Goal: Task Accomplishment & Management: Use online tool/utility

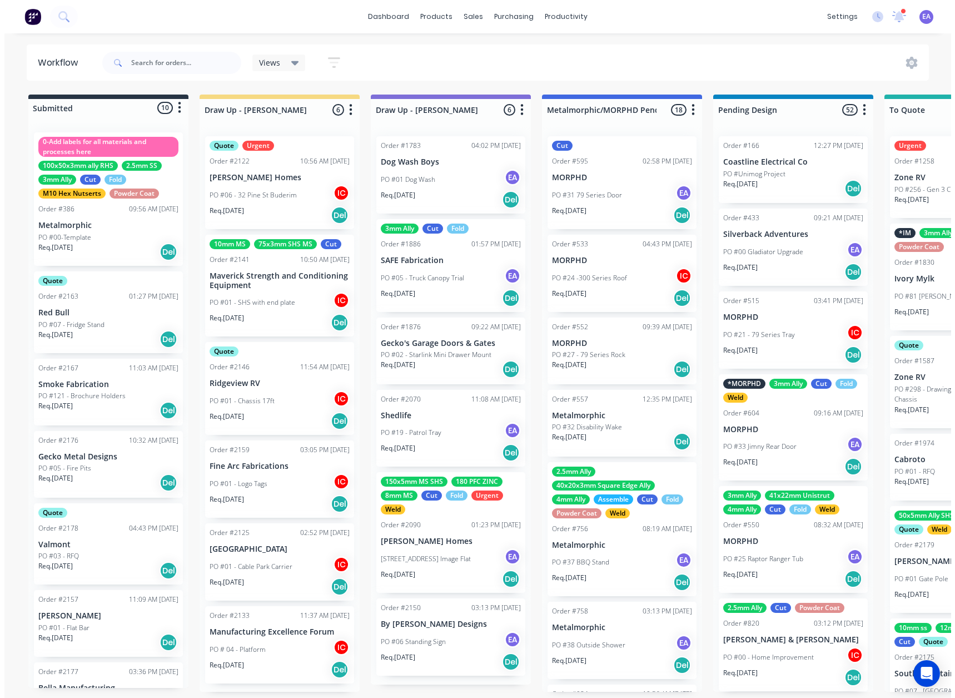
scroll to position [7857, 0]
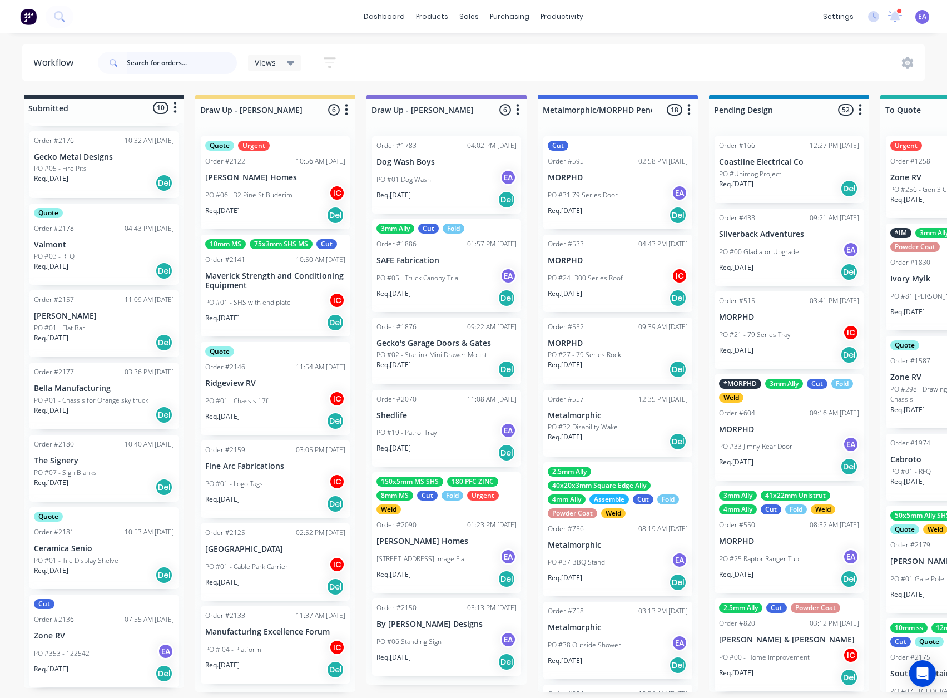
click at [173, 67] on input "text" at bounding box center [182, 63] width 110 height 22
click at [139, 63] on input "text" at bounding box center [182, 63] width 110 height 22
type input "outcast"
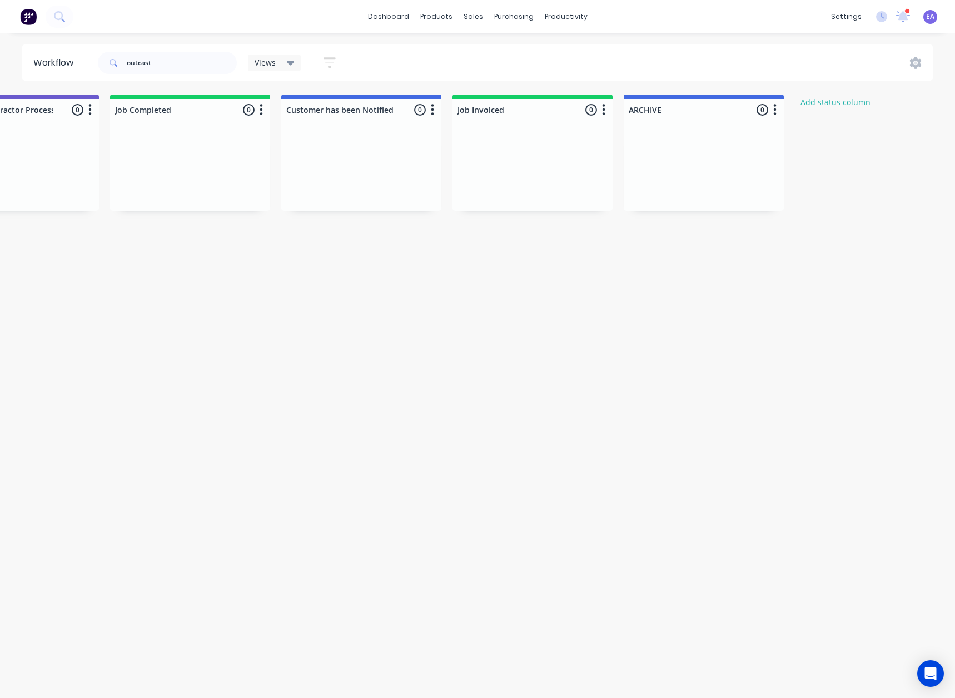
drag, startPoint x: 542, startPoint y: 322, endPoint x: 733, endPoint y: 322, distance: 191.3
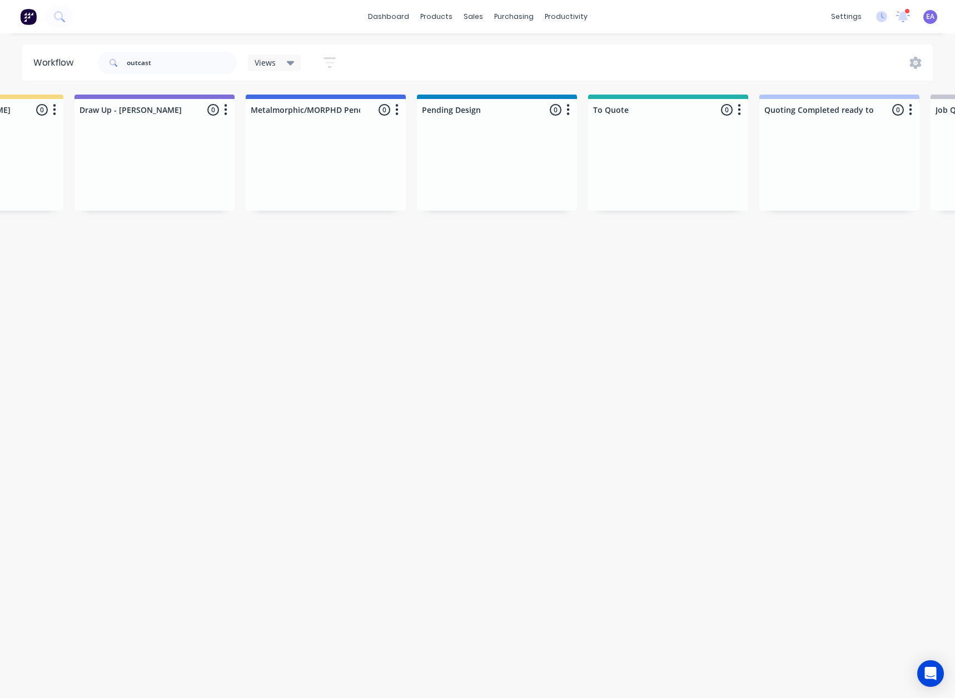
drag, startPoint x: 452, startPoint y: 354, endPoint x: 412, endPoint y: 361, distance: 40.8
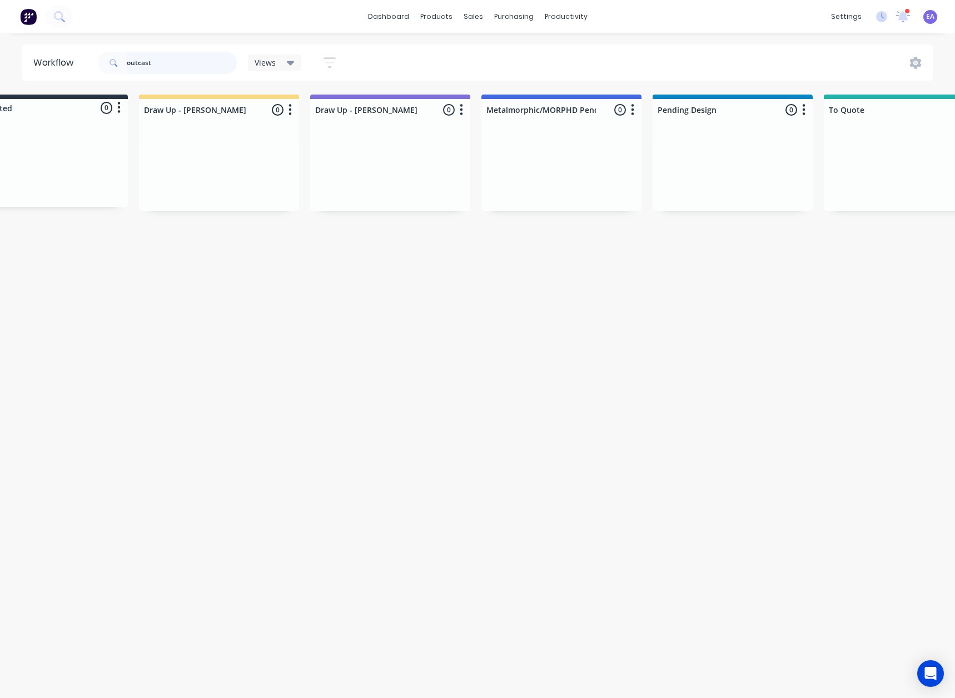
drag, startPoint x: 170, startPoint y: 61, endPoint x: 98, endPoint y: 66, distance: 72.5
click at [111, 62] on div "outcast" at bounding box center [167, 63] width 139 height 22
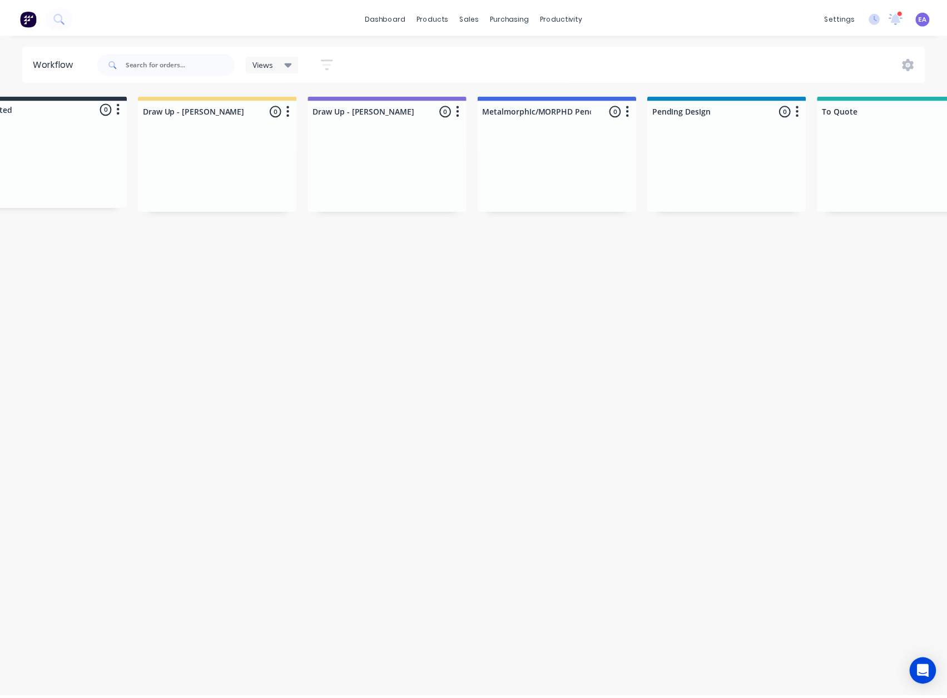
scroll to position [0, 0]
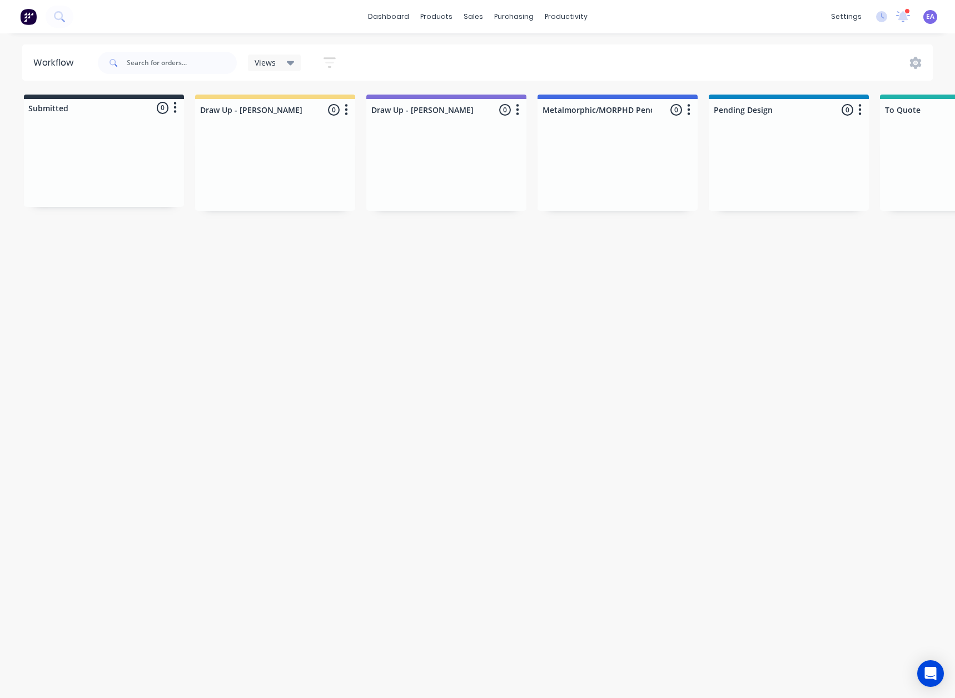
drag, startPoint x: 4, startPoint y: 315, endPoint x: -1, endPoint y: 316, distance: 5.7
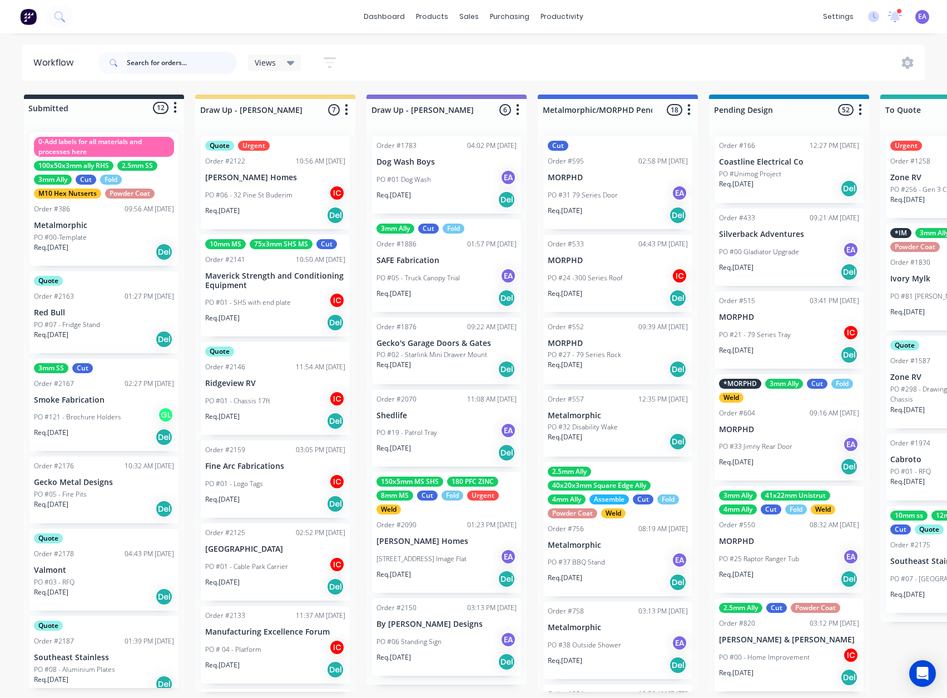
click at [181, 58] on input "text" at bounding box center [182, 63] width 110 height 22
click at [898, 13] on div at bounding box center [899, 11] width 6 height 6
click at [896, 16] on icon at bounding box center [895, 15] width 11 height 10
click at [895, 21] on icon at bounding box center [894, 16] width 15 height 13
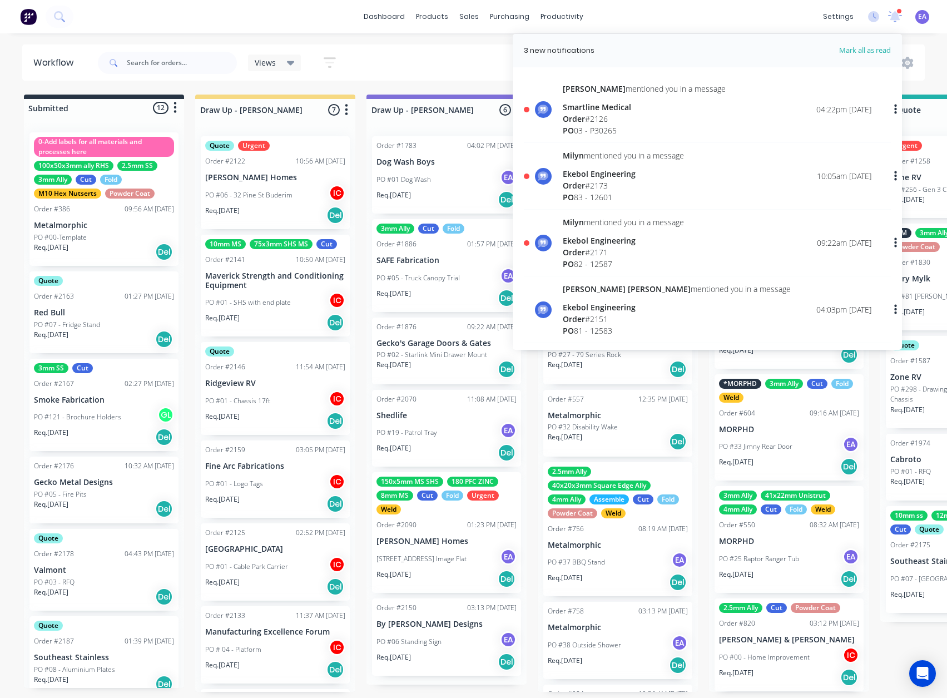
click at [617, 251] on div "Order # 2171" at bounding box center [623, 252] width 121 height 12
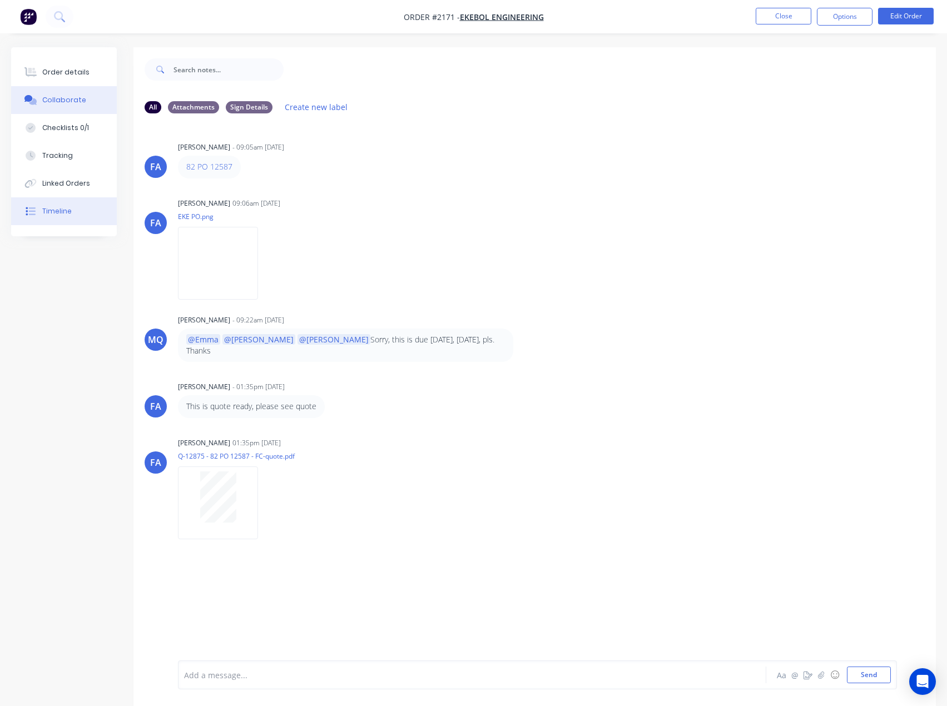
click at [74, 219] on button "Timeline" at bounding box center [64, 211] width 106 height 28
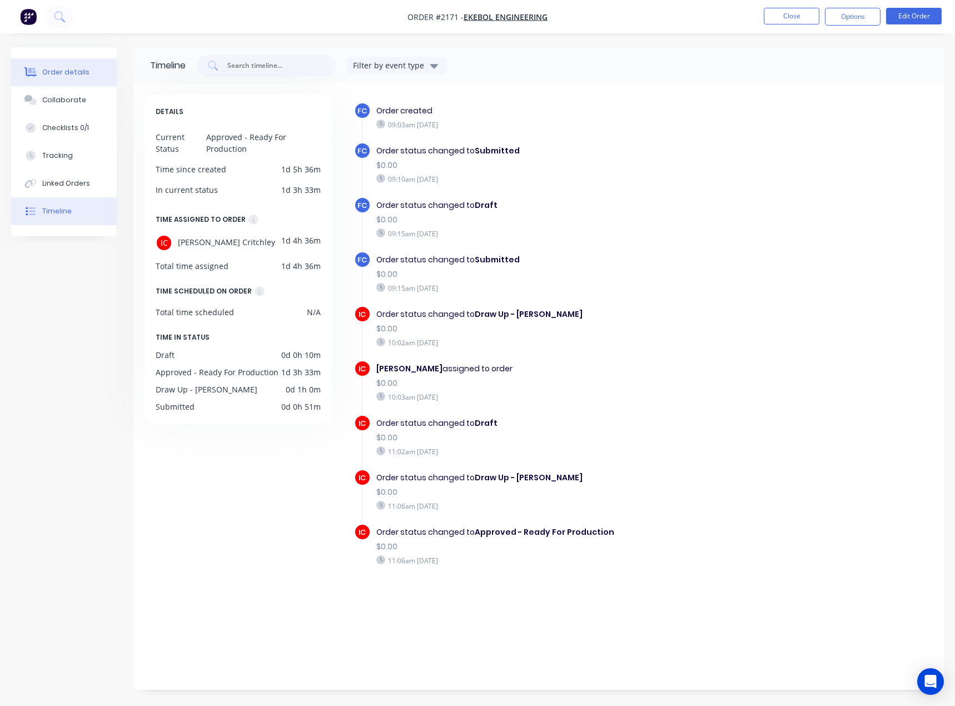
click at [72, 66] on button "Order details" at bounding box center [64, 72] width 106 height 28
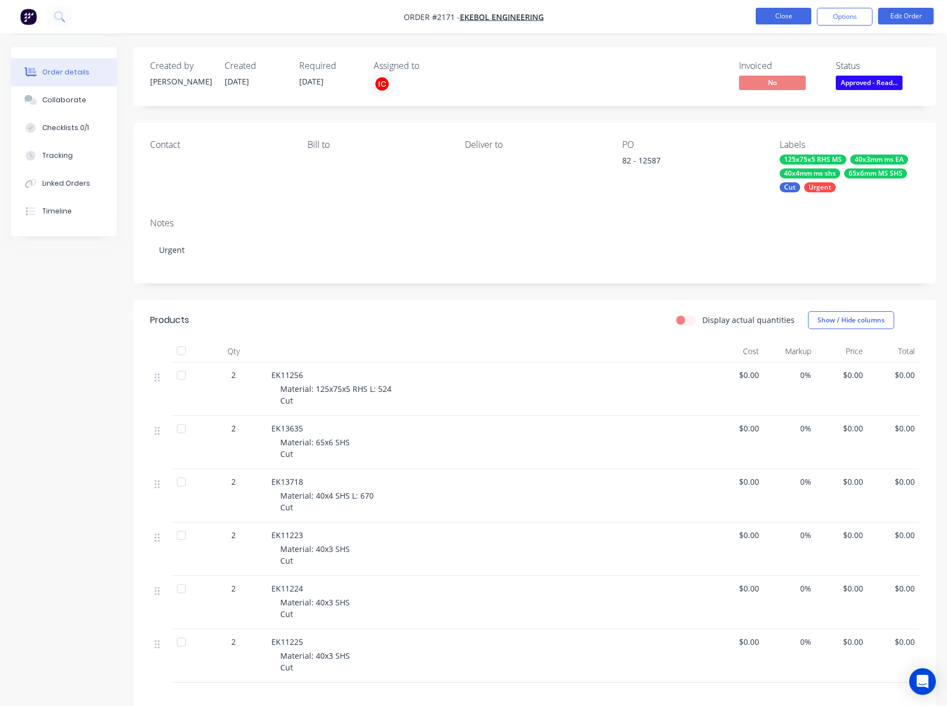
click at [768, 19] on button "Close" at bounding box center [784, 16] width 56 height 17
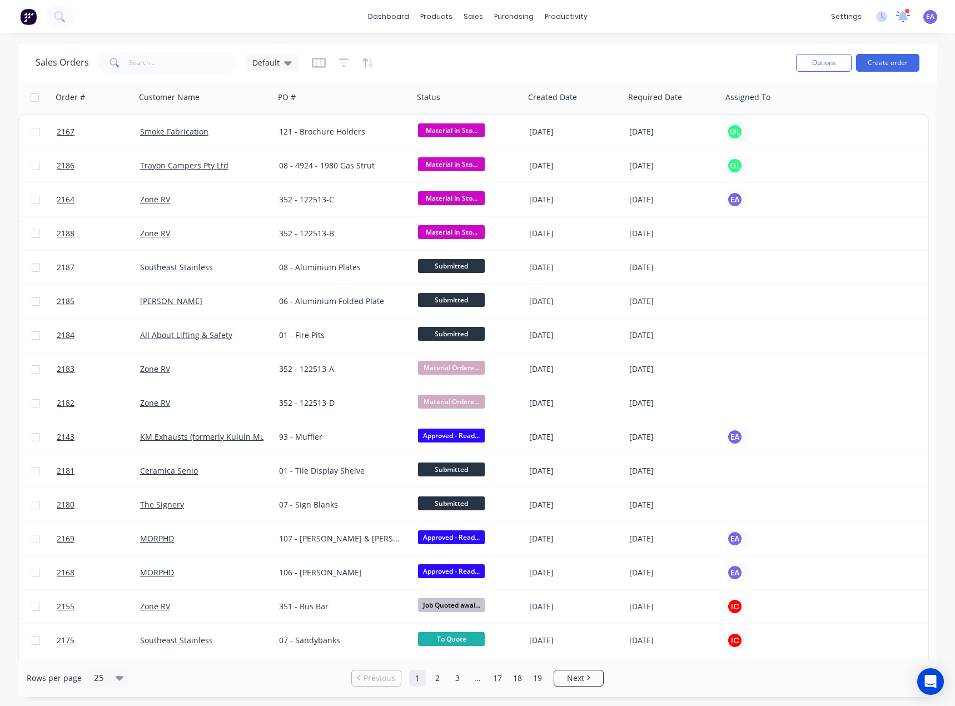
click at [905, 17] on icon at bounding box center [903, 15] width 10 height 9
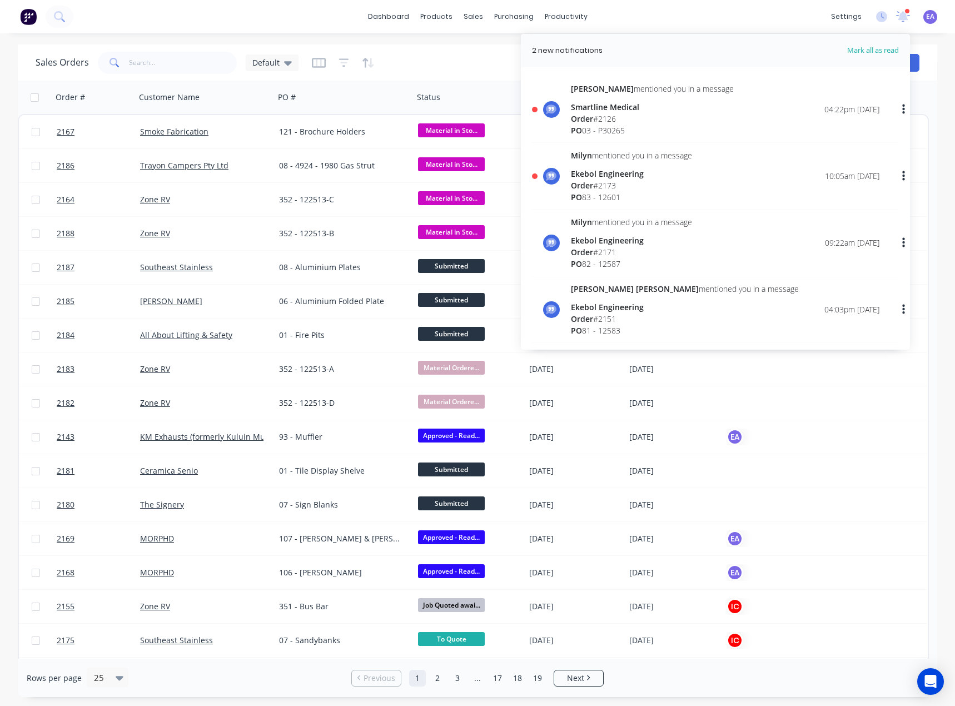
click at [630, 176] on div "Ekebol Engineering" at bounding box center [631, 174] width 121 height 12
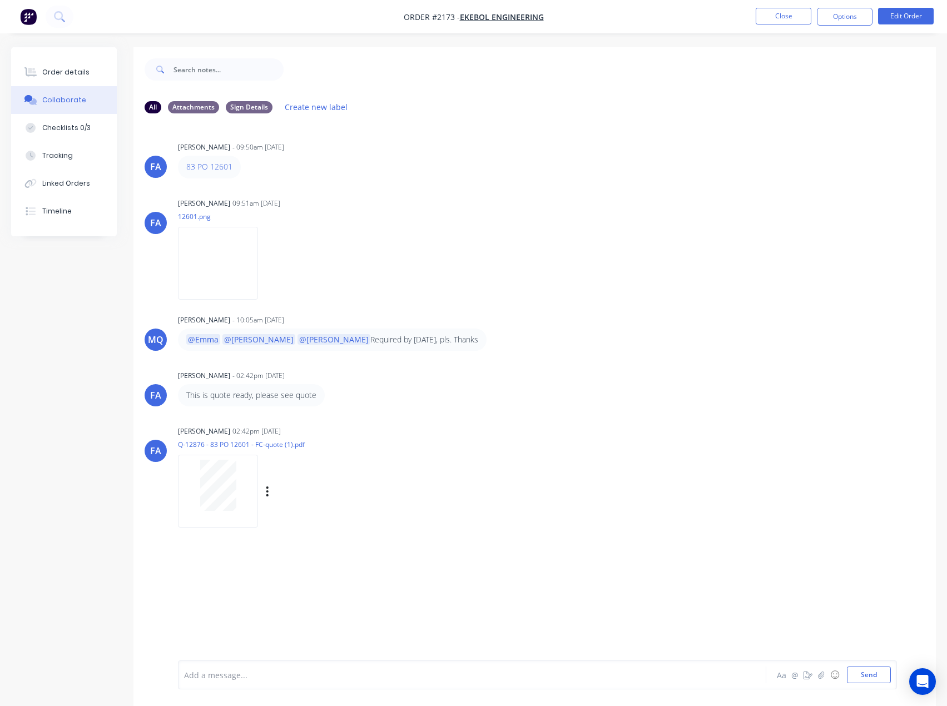
click at [237, 503] on div at bounding box center [218, 485] width 70 height 51
click at [77, 80] on button "Order details" at bounding box center [64, 72] width 106 height 28
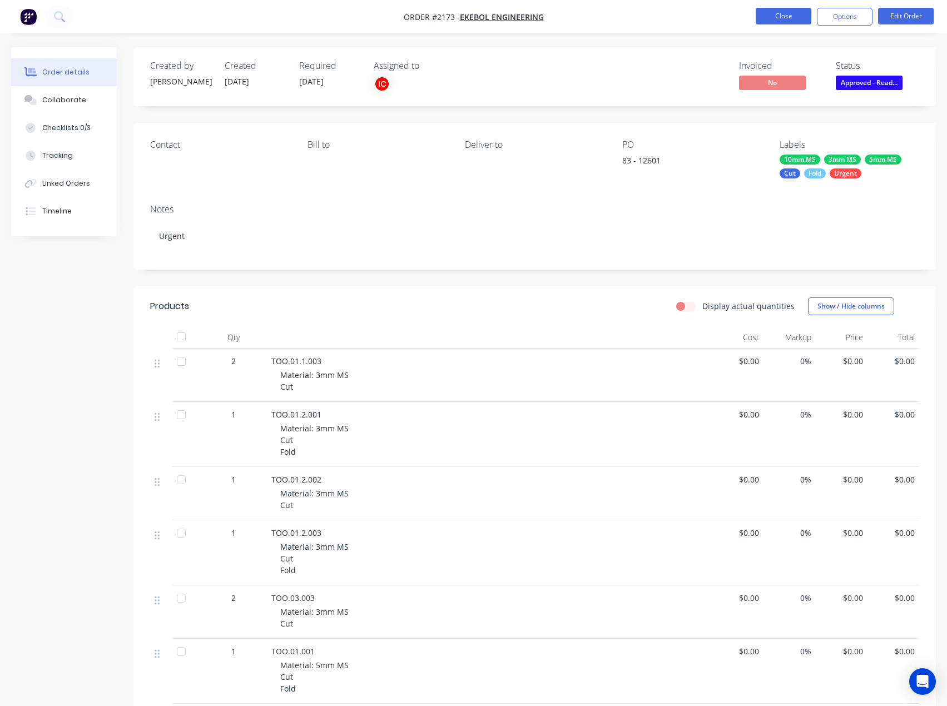
click at [771, 19] on button "Close" at bounding box center [784, 16] width 56 height 17
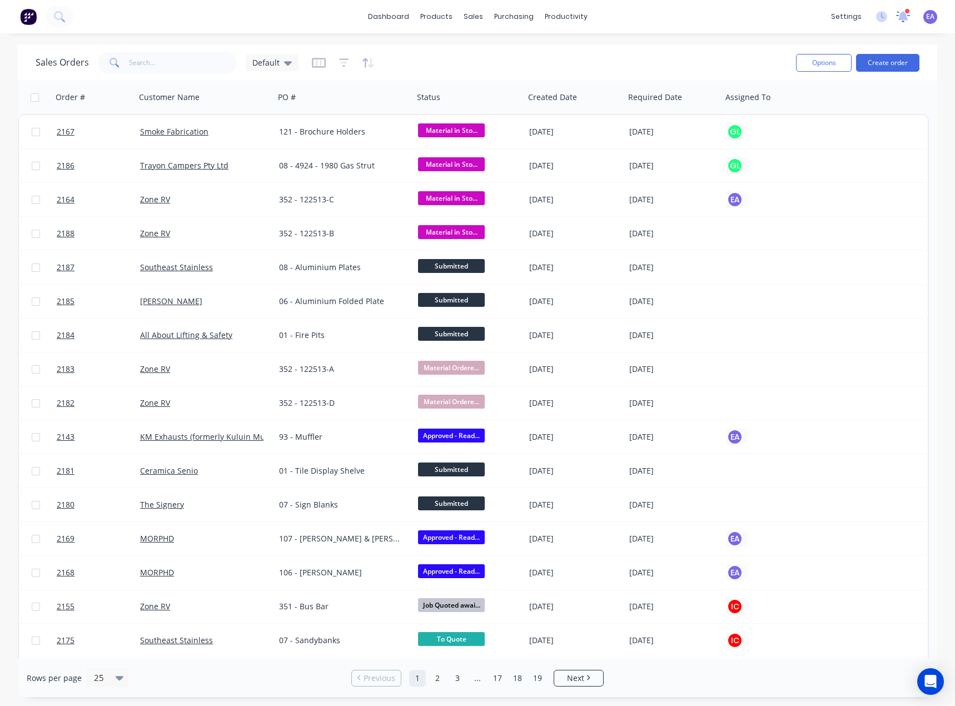
click at [906, 17] on icon at bounding box center [903, 15] width 10 height 9
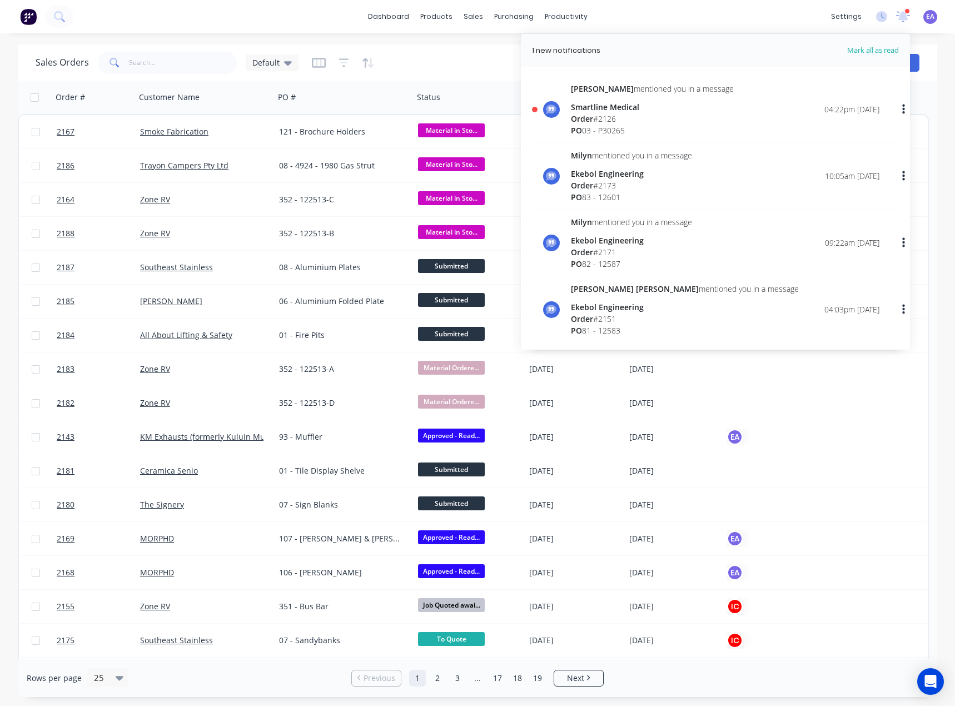
click at [620, 123] on div "Order # 2126" at bounding box center [652, 119] width 163 height 12
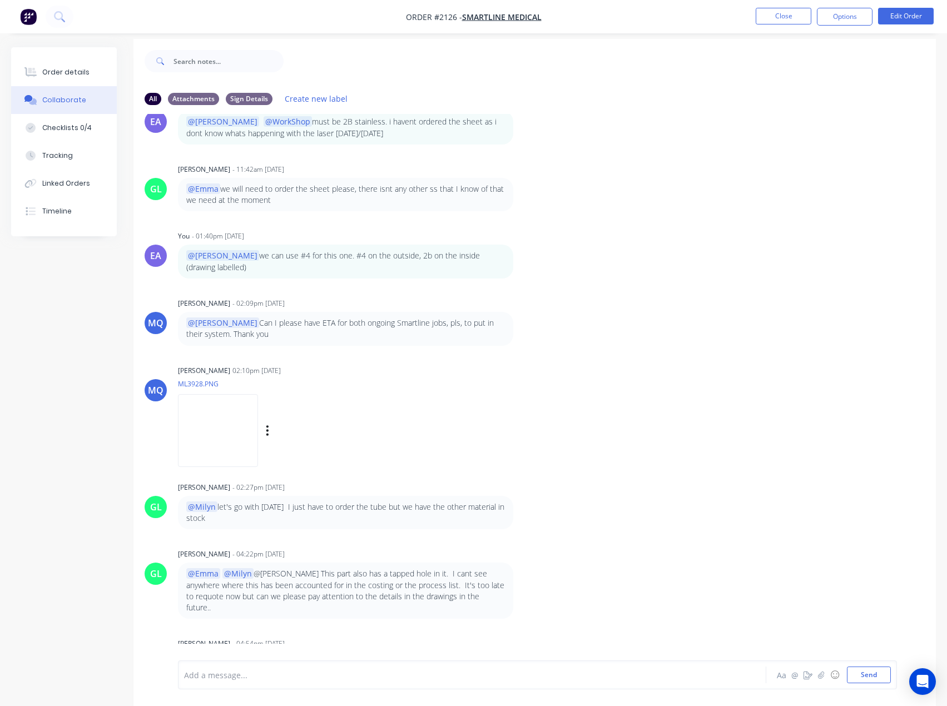
scroll to position [17, 0]
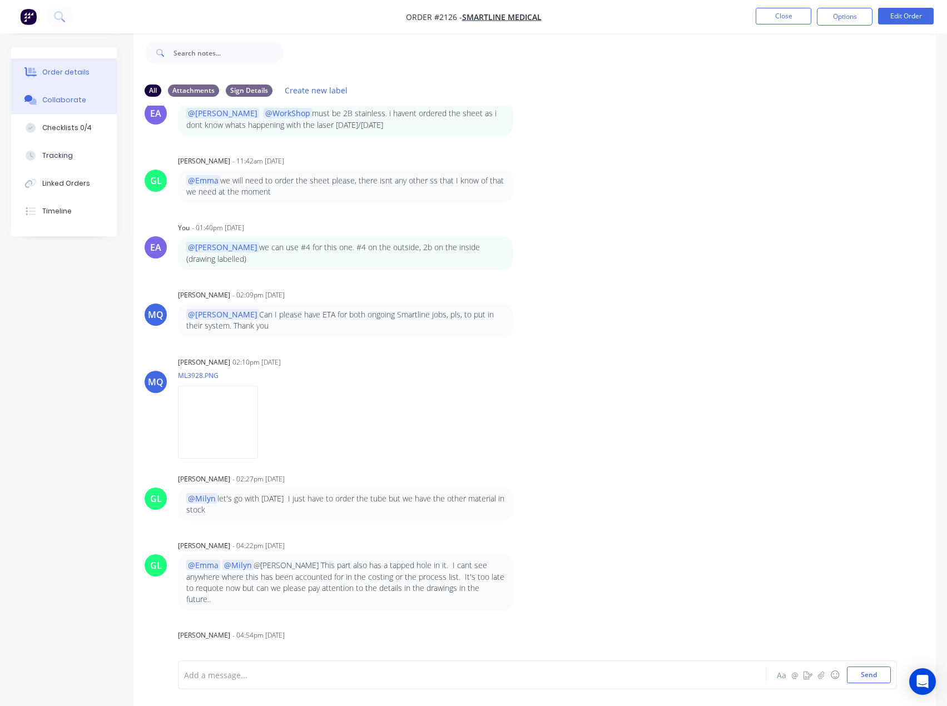
click at [68, 78] on button "Order details" at bounding box center [64, 72] width 106 height 28
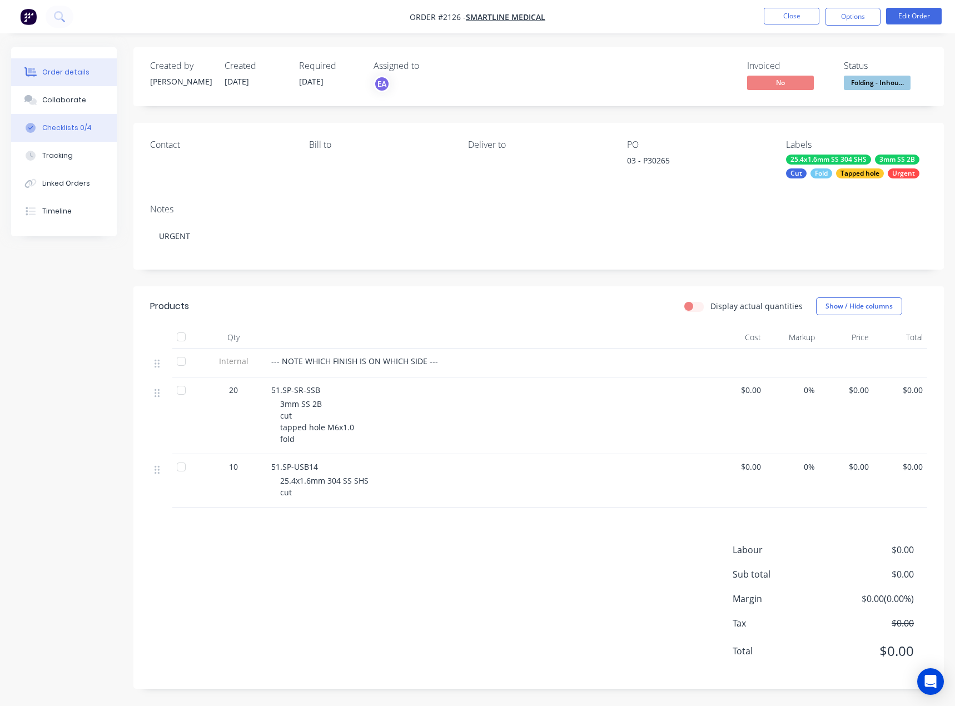
click at [74, 130] on div "Checklists 0/4" at bounding box center [66, 128] width 49 height 10
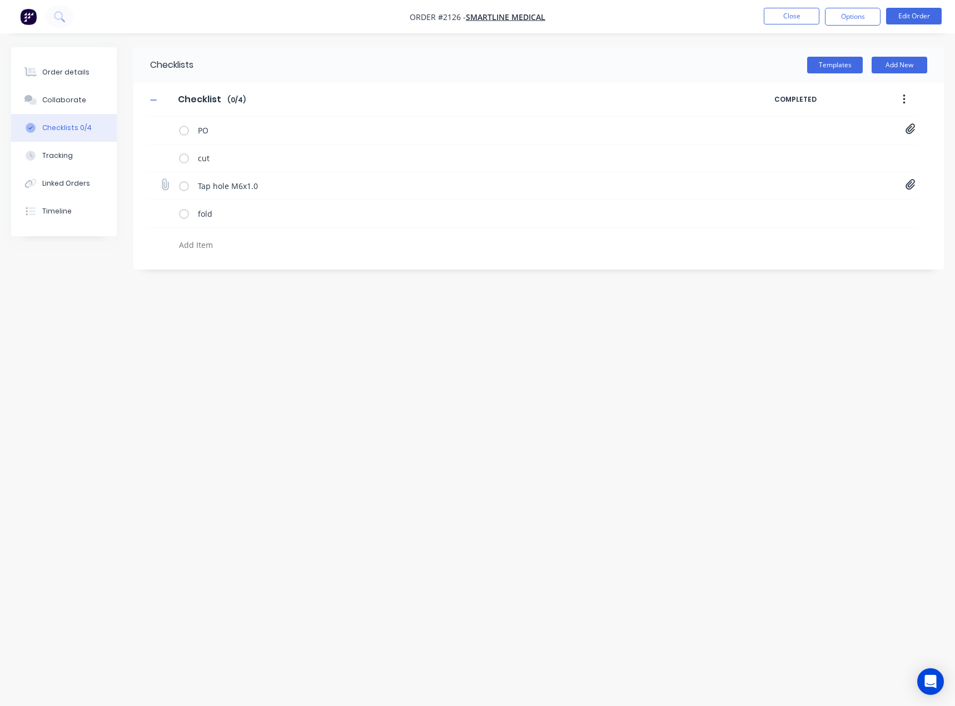
click at [912, 183] on icon at bounding box center [910, 185] width 9 height 11
click at [62, 102] on div "Collaborate" at bounding box center [64, 100] width 44 height 10
type textarea "x"
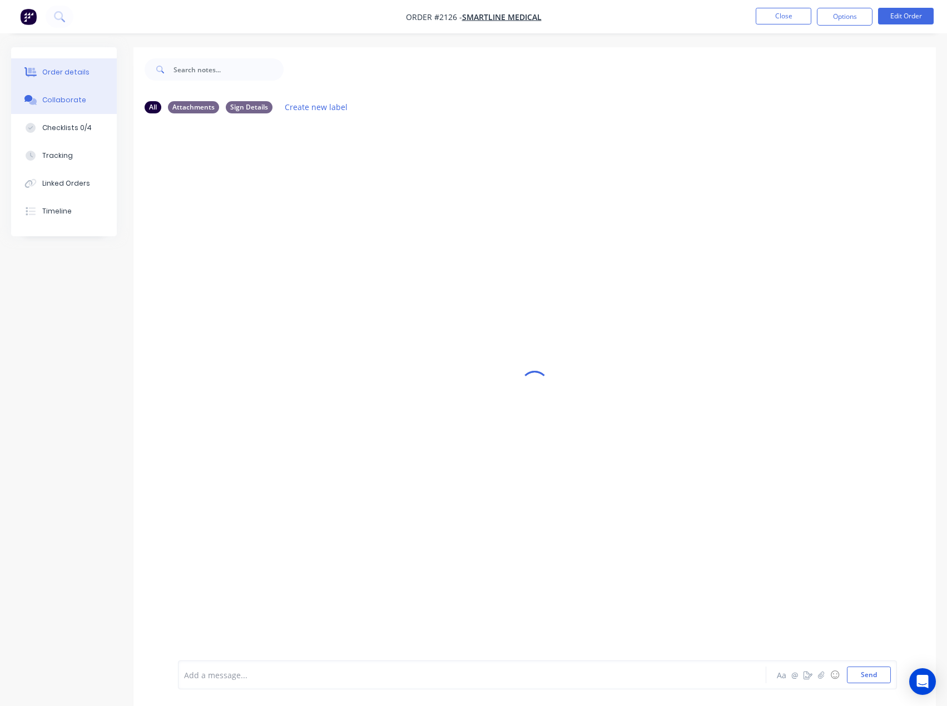
click at [58, 62] on button "Order details" at bounding box center [64, 72] width 106 height 28
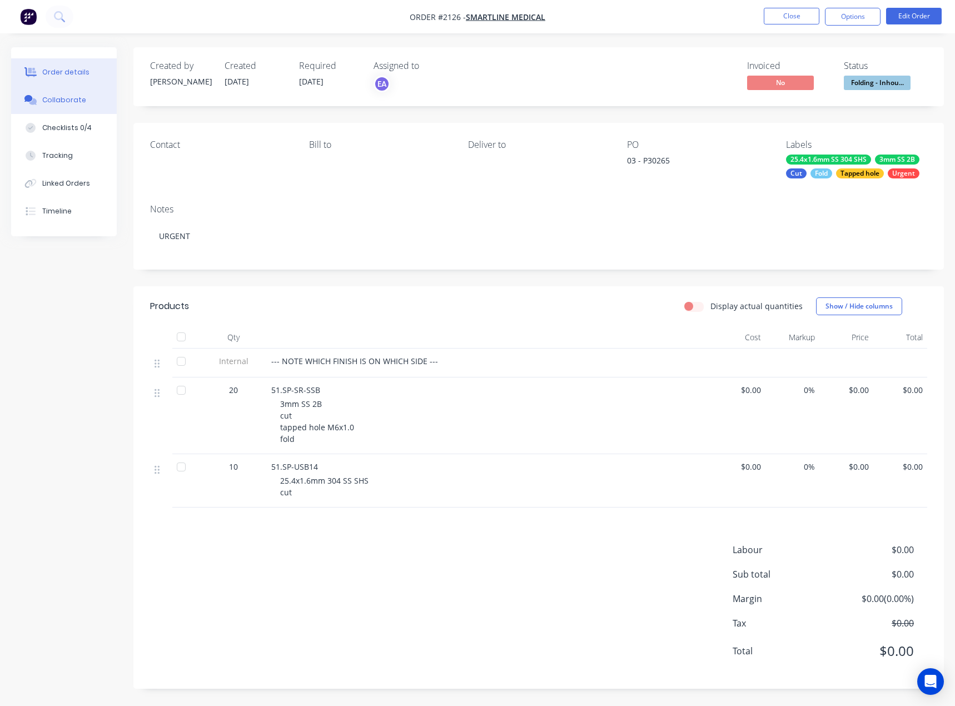
click at [67, 105] on button "Collaborate" at bounding box center [64, 100] width 106 height 28
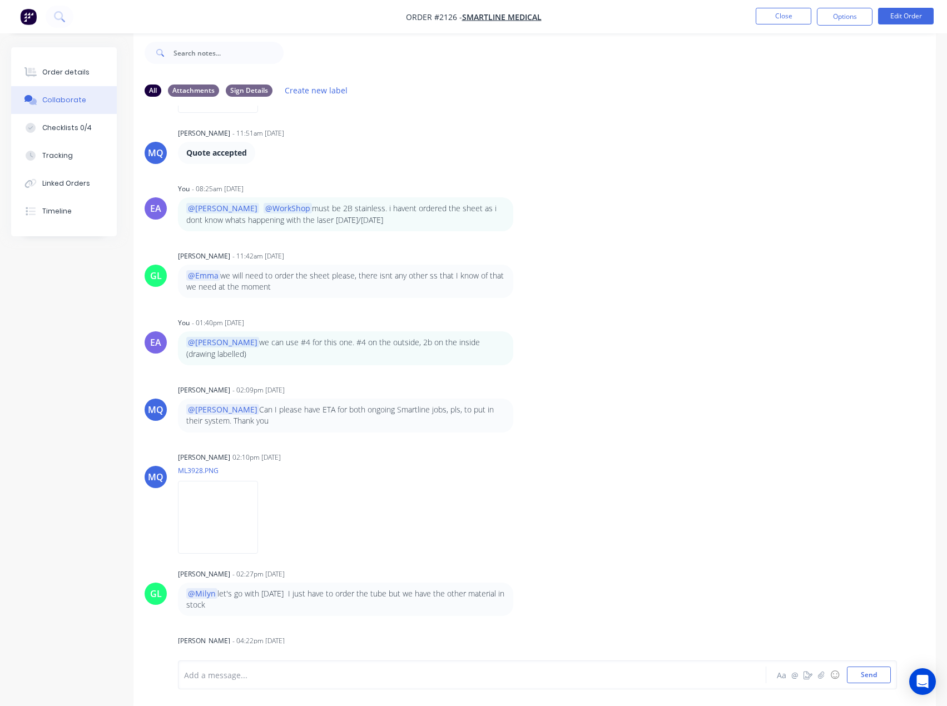
scroll to position [438, 0]
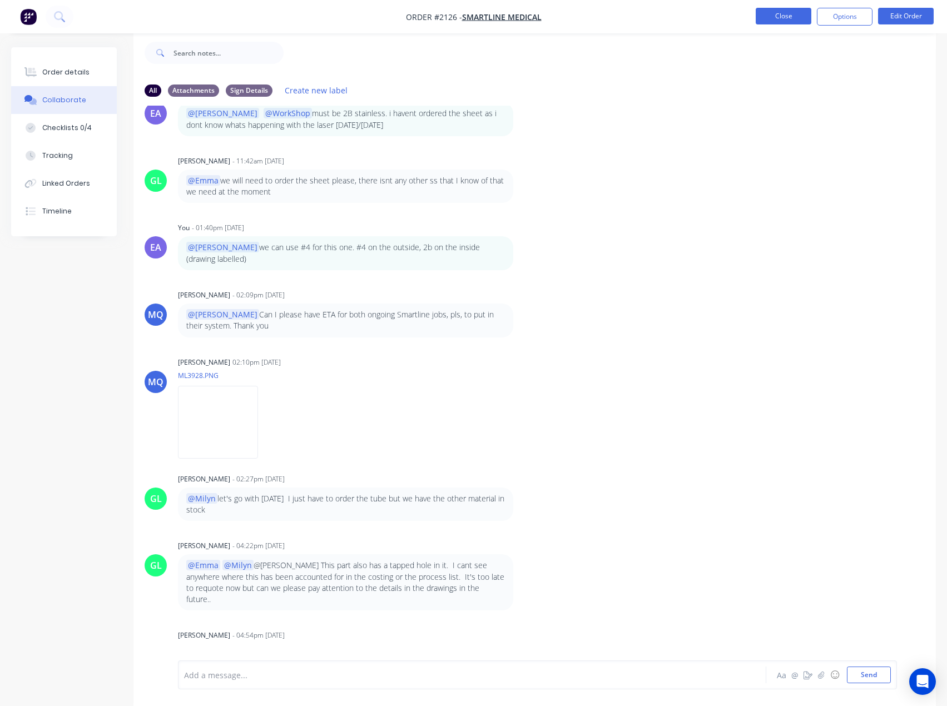
click at [768, 16] on button "Close" at bounding box center [784, 16] width 56 height 17
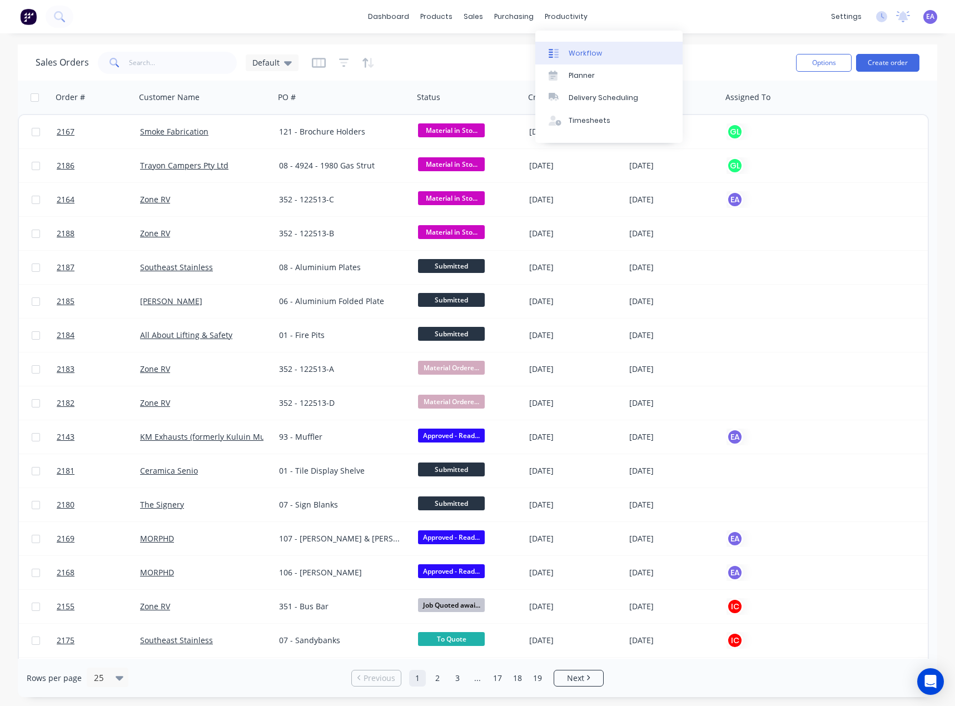
click at [574, 44] on link "Workflow" at bounding box center [608, 53] width 147 height 22
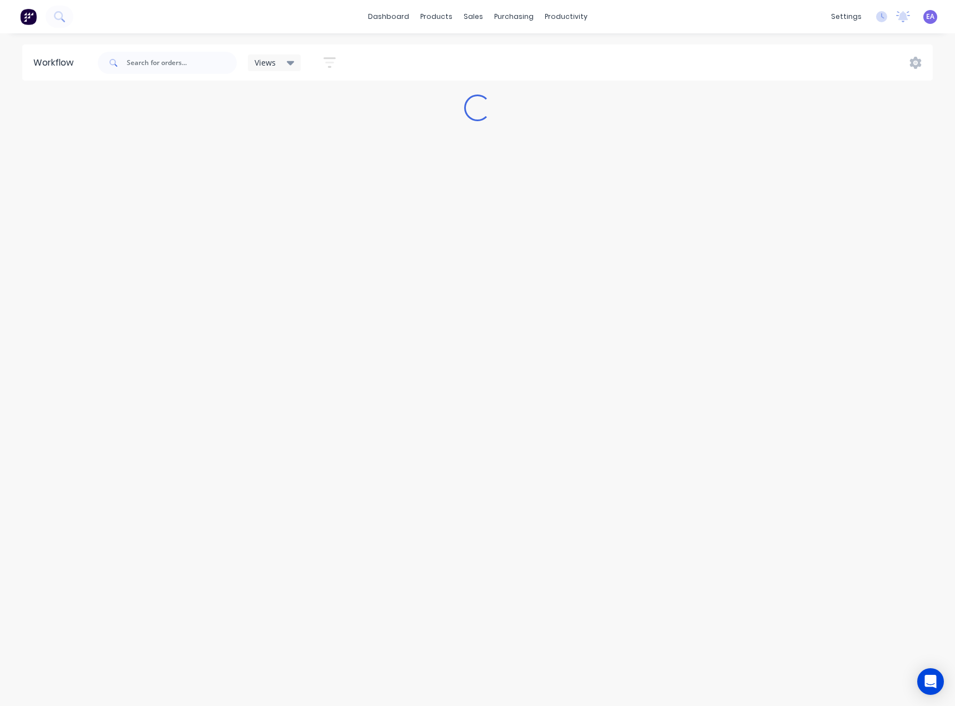
drag, startPoint x: 459, startPoint y: 393, endPoint x: 580, endPoint y: 395, distance: 121.8
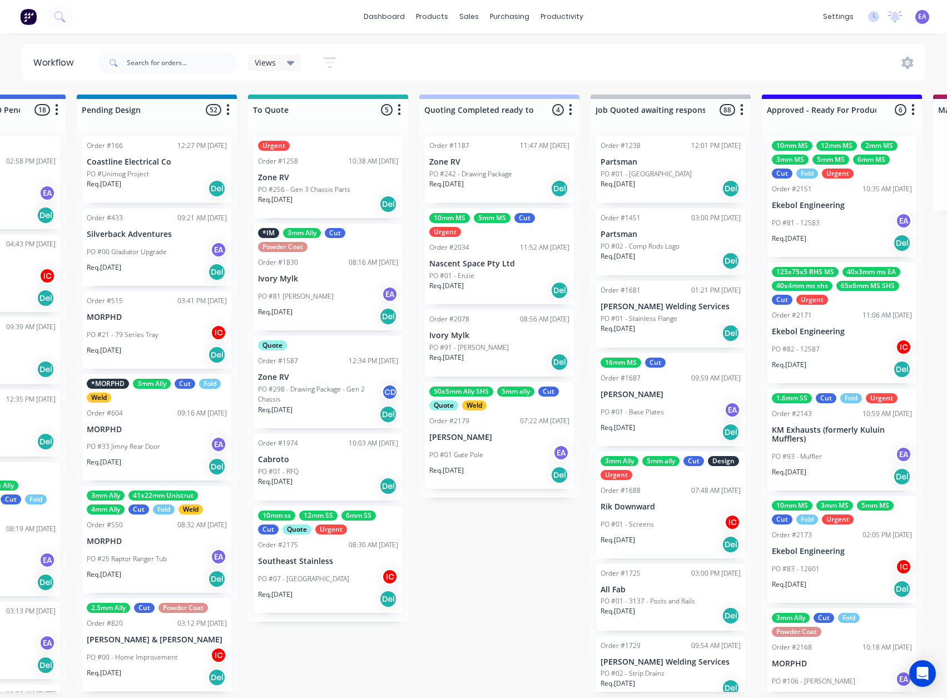
scroll to position [0, 970]
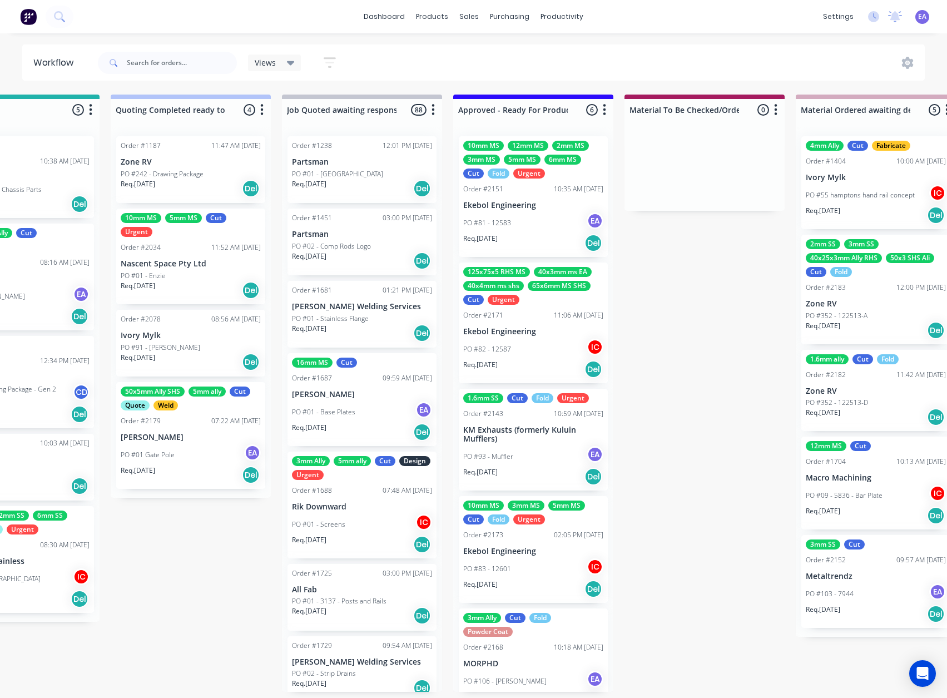
drag, startPoint x: 430, startPoint y: 322, endPoint x: 496, endPoint y: 326, distance: 65.7
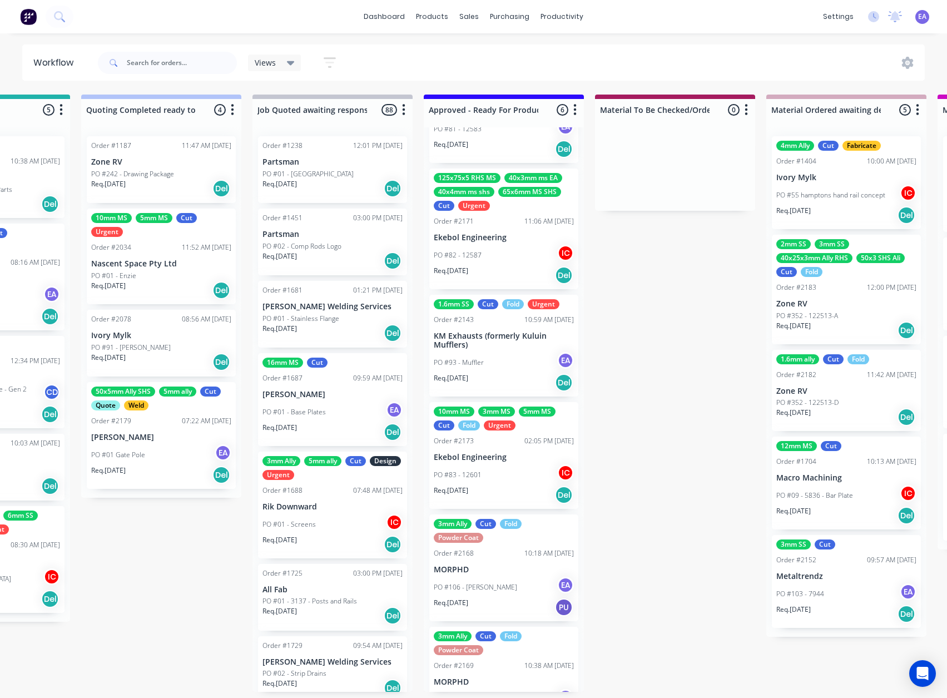
scroll to position [0, 0]
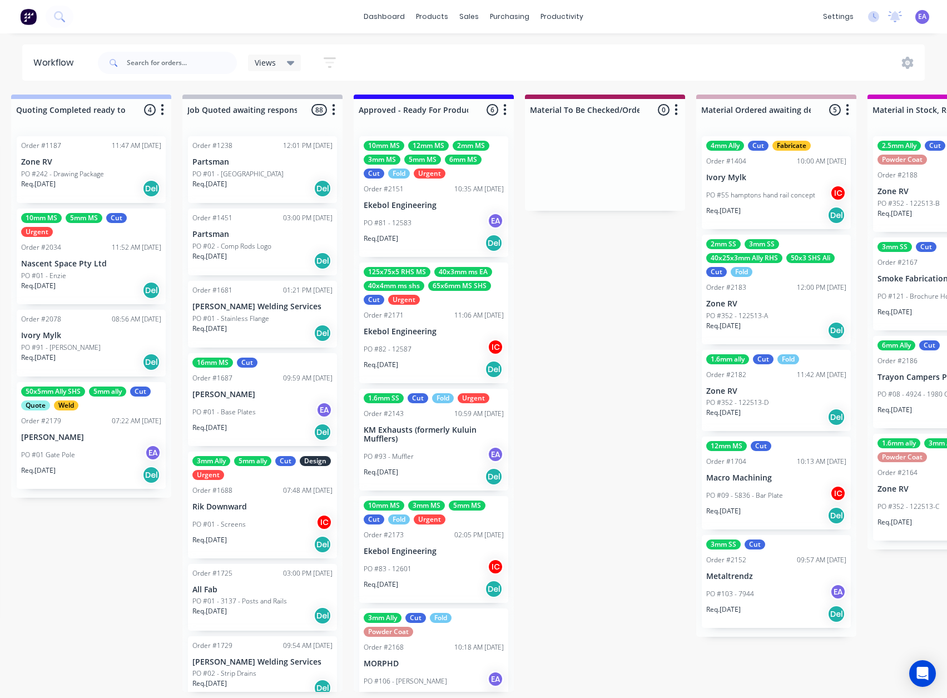
drag, startPoint x: 577, startPoint y: 339, endPoint x: 609, endPoint y: 345, distance: 33.4
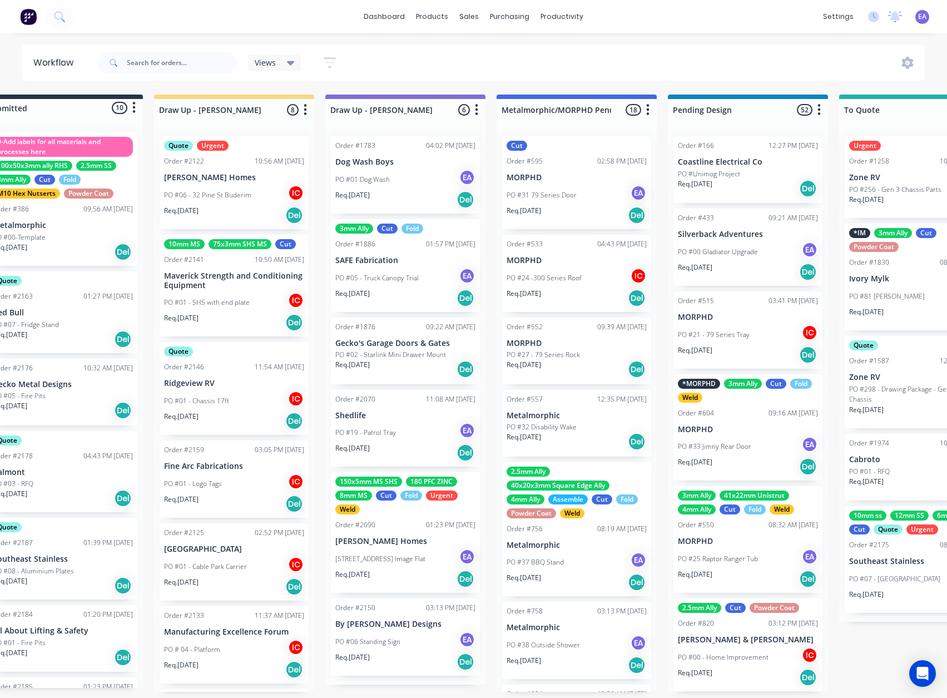
scroll to position [2, 0]
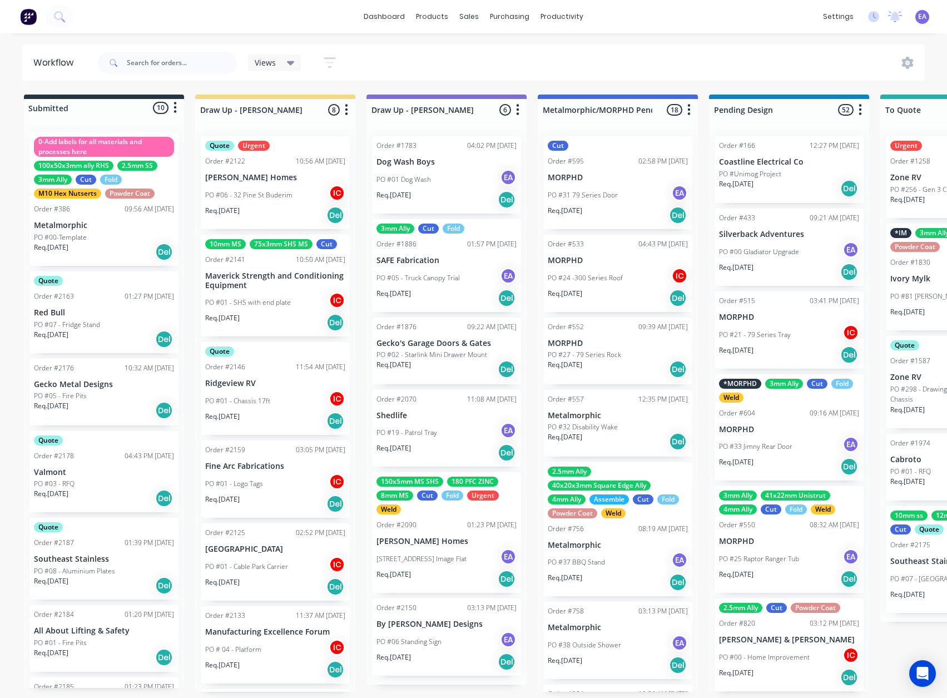
drag, startPoint x: 534, startPoint y: 371, endPoint x: 491, endPoint y: 380, distance: 43.7
drag, startPoint x: 338, startPoint y: 461, endPoint x: 212, endPoint y: 487, distance: 128.2
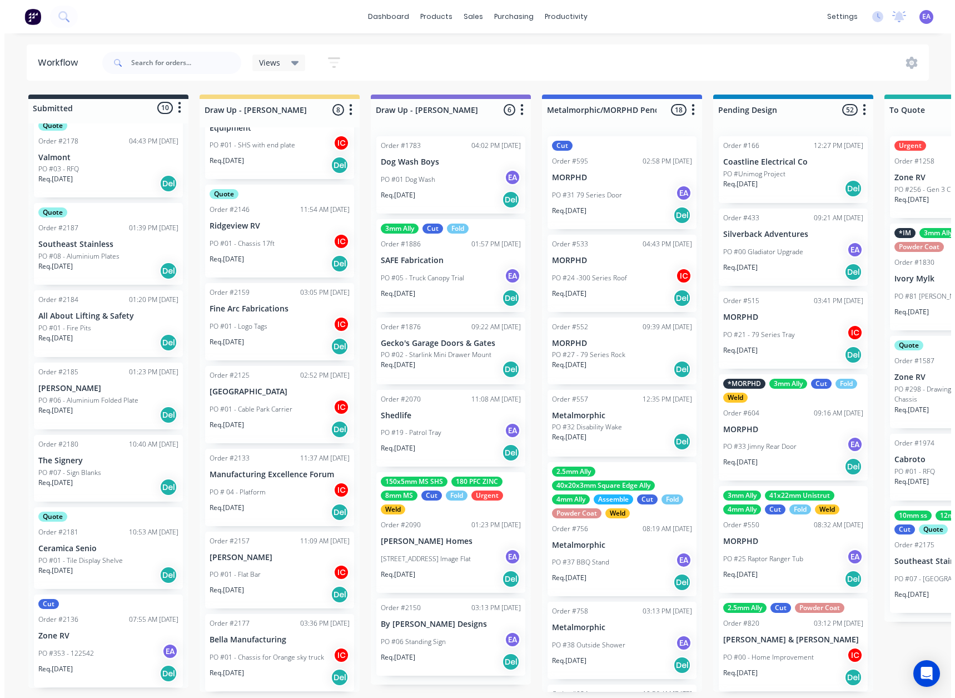
scroll to position [0, 0]
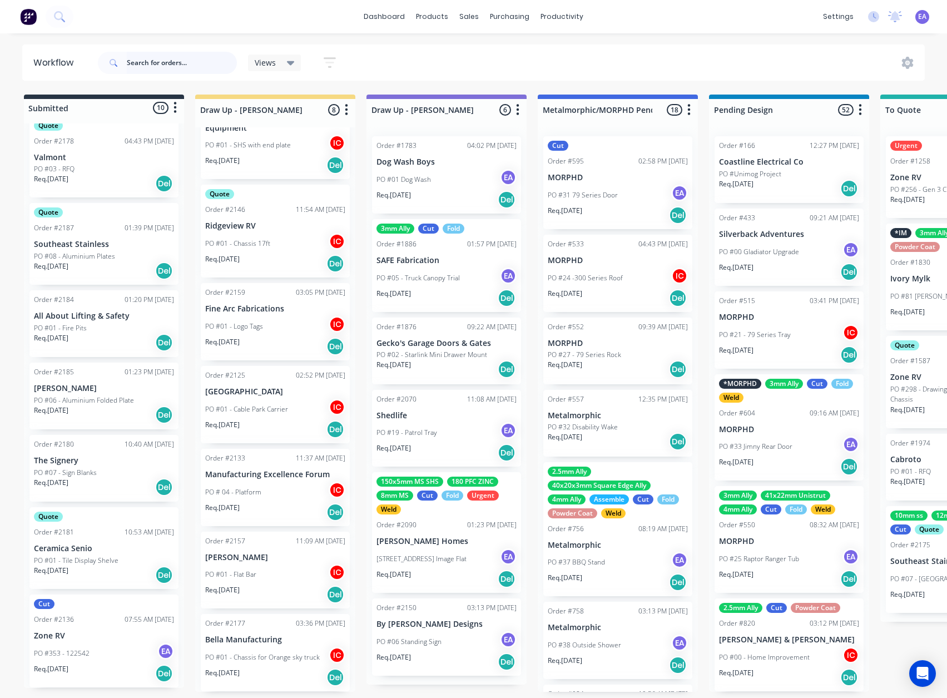
click at [204, 66] on input "text" at bounding box center [182, 63] width 110 height 22
type input "outcast"
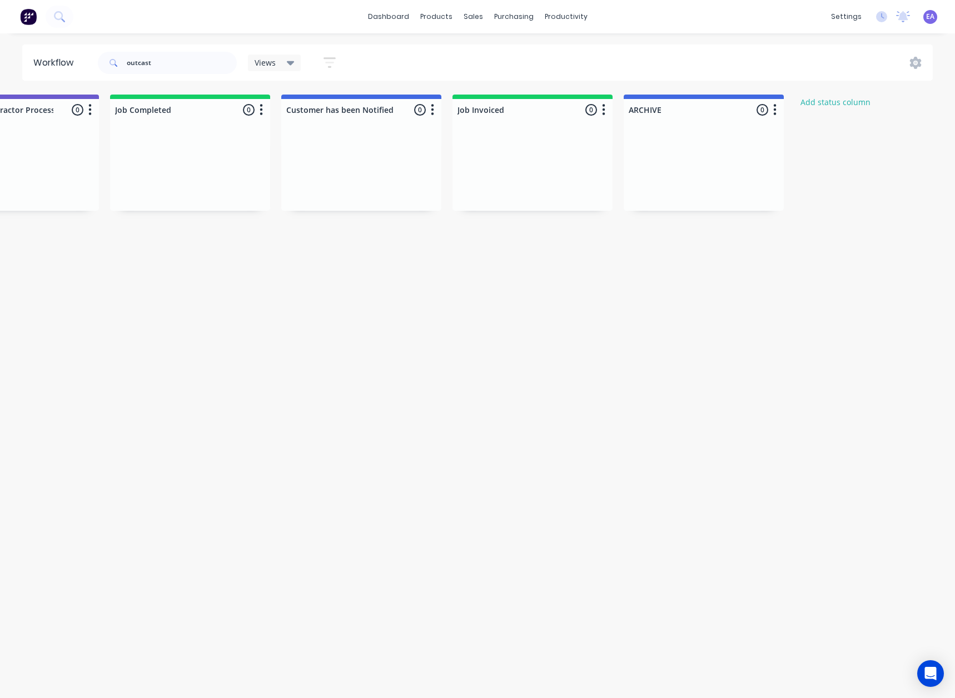
drag, startPoint x: 485, startPoint y: 290, endPoint x: 725, endPoint y: 301, distance: 239.9
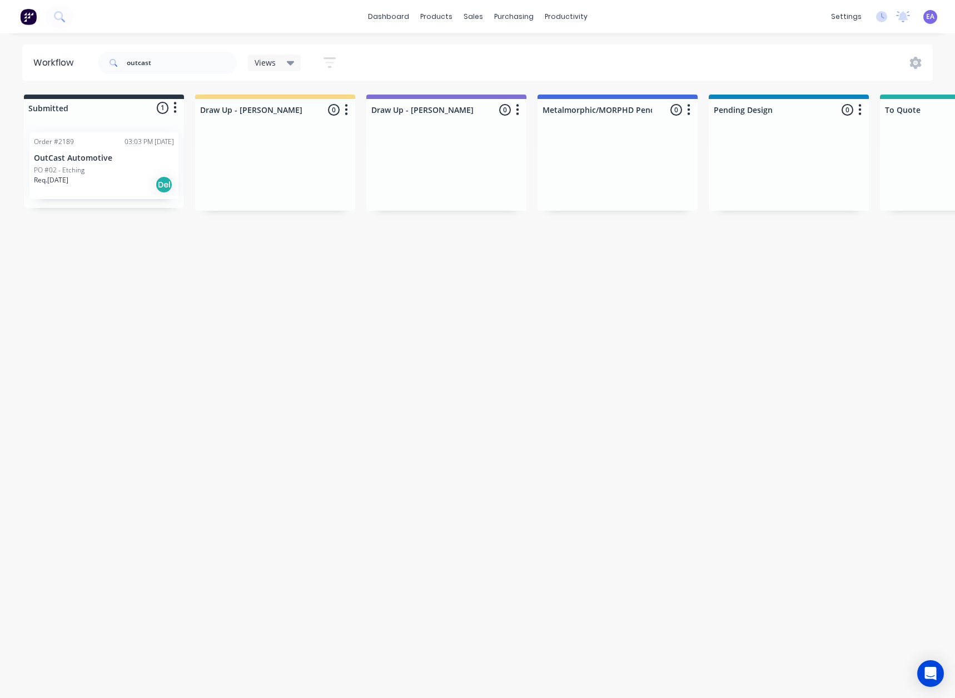
drag, startPoint x: 688, startPoint y: 307, endPoint x: 131, endPoint y: 351, distance: 559.3
click at [83, 177] on div "Req. [DATE] Del" at bounding box center [104, 184] width 140 height 19
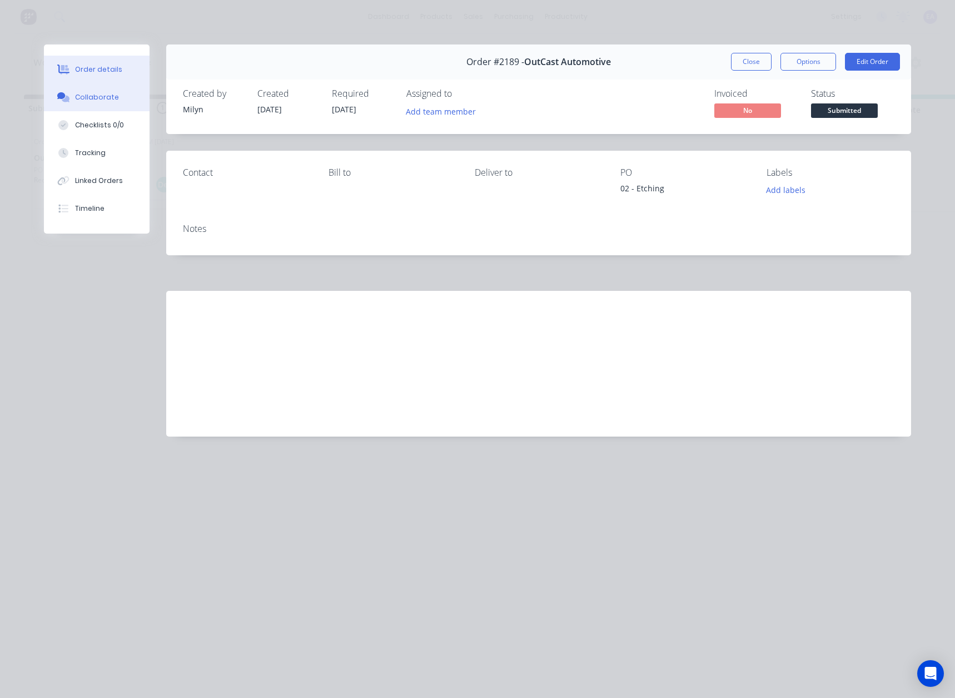
click at [111, 92] on button "Collaborate" at bounding box center [97, 97] width 106 height 28
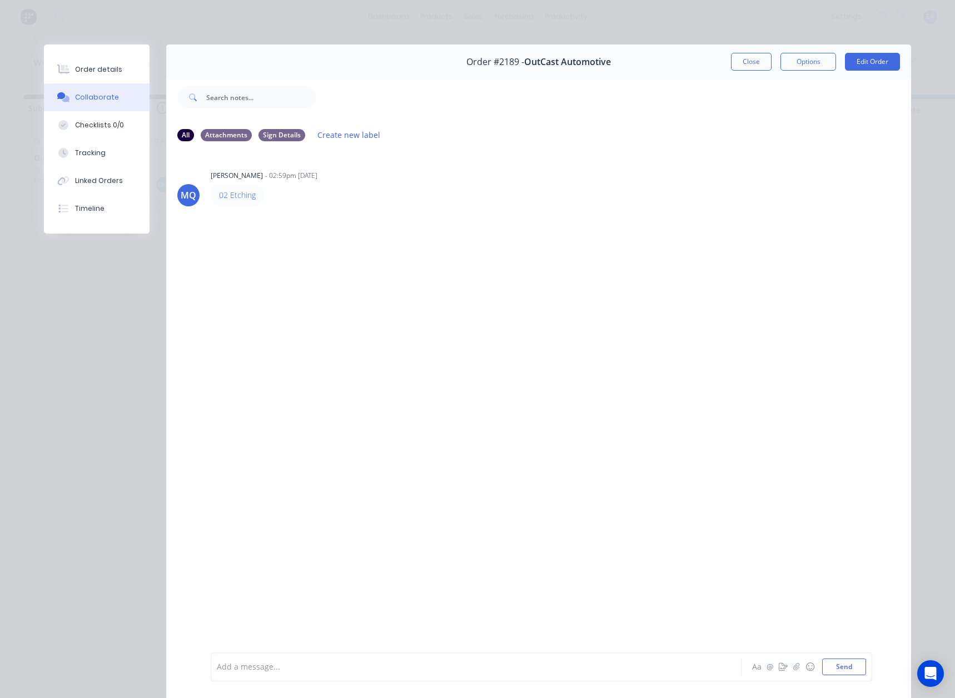
click at [731, 63] on button "Close" at bounding box center [751, 62] width 41 height 18
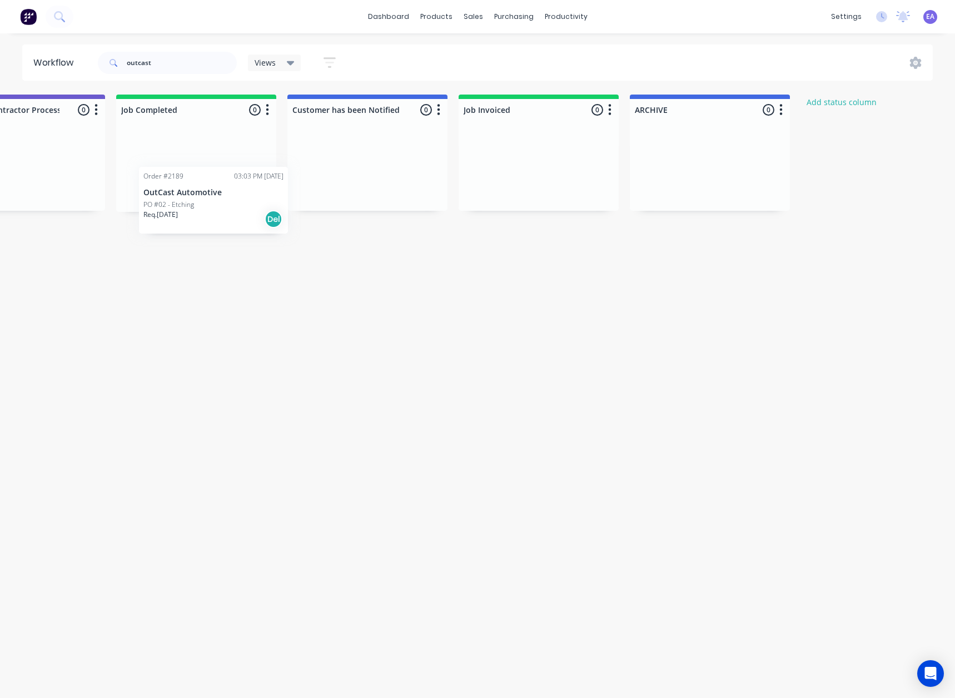
scroll to position [0, 3494]
drag, startPoint x: 111, startPoint y: 160, endPoint x: 222, endPoint y: 197, distance: 116.7
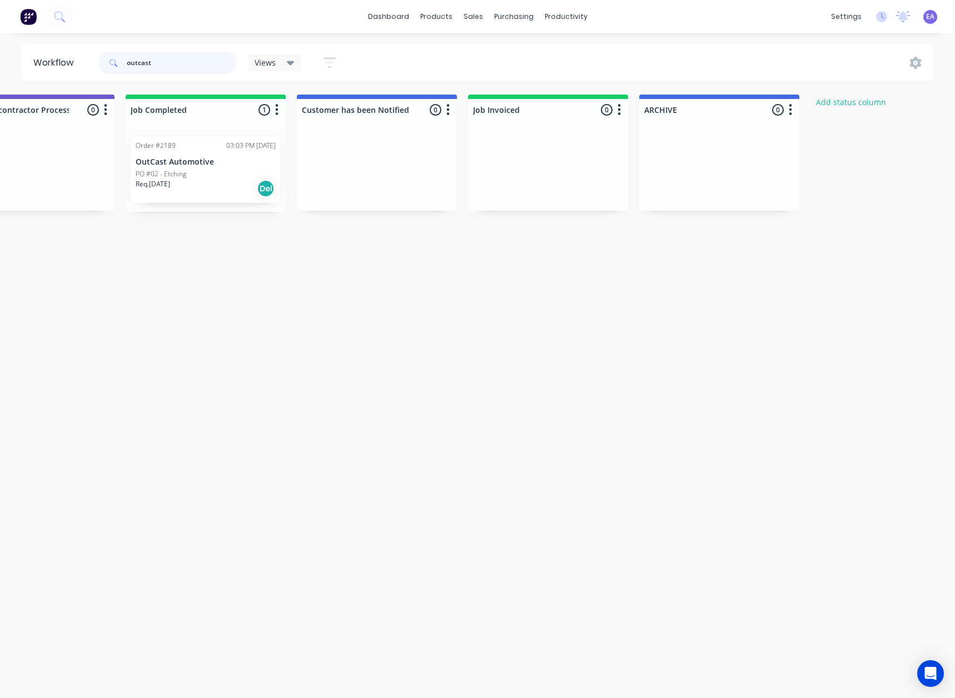
drag, startPoint x: 170, startPoint y: 59, endPoint x: -39, endPoint y: 77, distance: 210.4
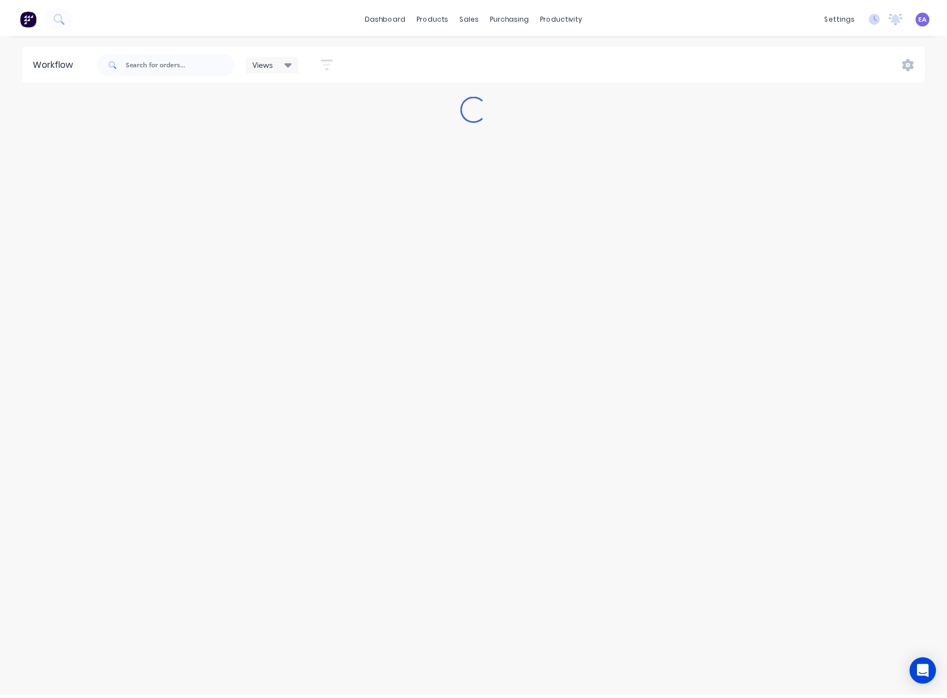
scroll to position [0, 0]
